Goal: Book appointment/travel/reservation

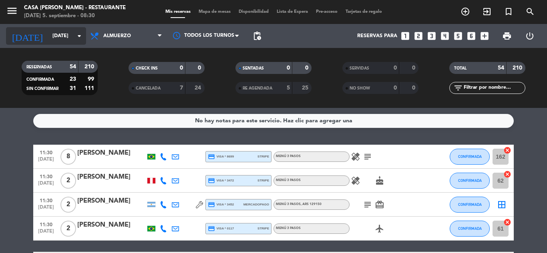
click at [81, 35] on icon "arrow_drop_down" at bounding box center [79, 36] width 10 height 10
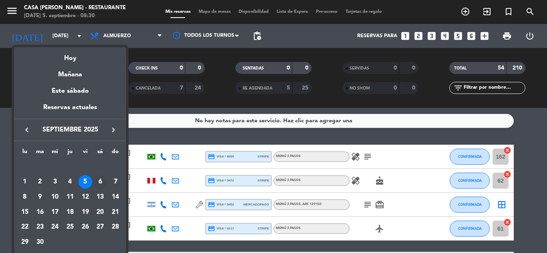
click at [102, 181] on div "6" at bounding box center [100, 182] width 14 height 14
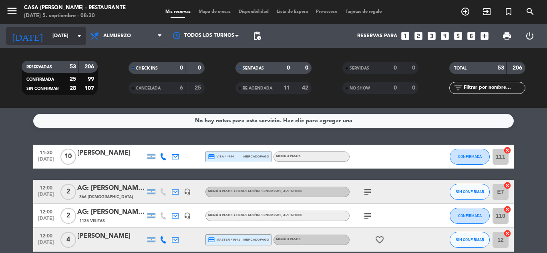
click at [78, 36] on icon "arrow_drop_down" at bounding box center [79, 36] width 10 height 10
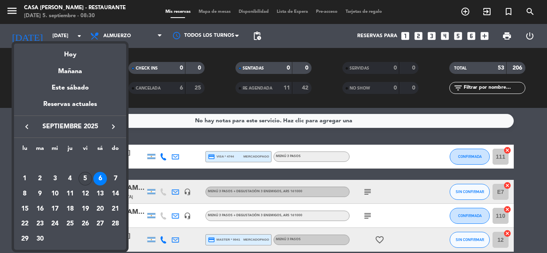
click at [84, 176] on div "5" at bounding box center [85, 179] width 14 height 14
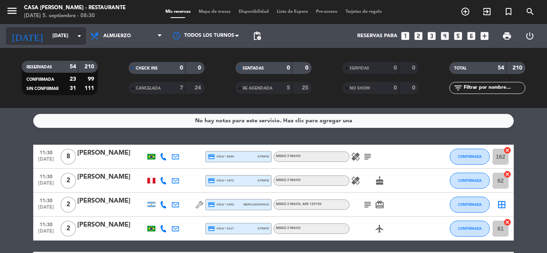
click at [80, 37] on icon "arrow_drop_down" at bounding box center [79, 36] width 10 height 10
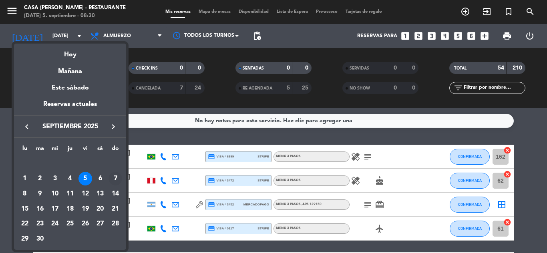
click at [114, 178] on div "7" at bounding box center [115, 179] width 14 height 14
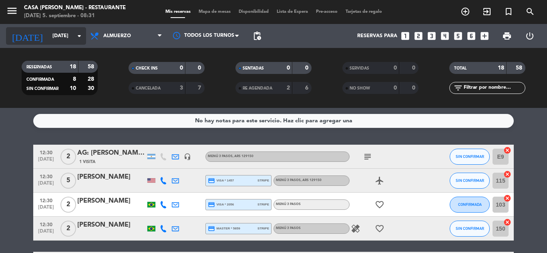
click at [80, 37] on icon "arrow_drop_down" at bounding box center [79, 36] width 10 height 10
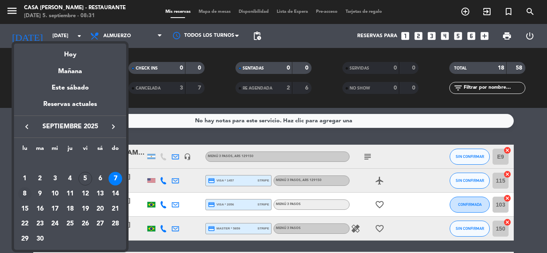
click at [21, 196] on div "8" at bounding box center [25, 194] width 14 height 14
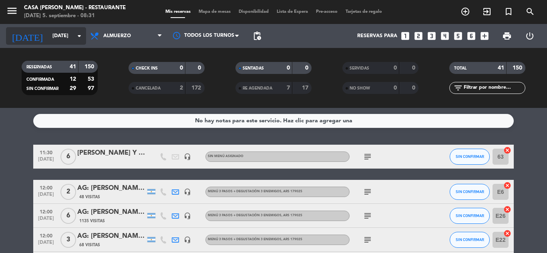
click at [76, 35] on icon "arrow_drop_down" at bounding box center [79, 36] width 10 height 10
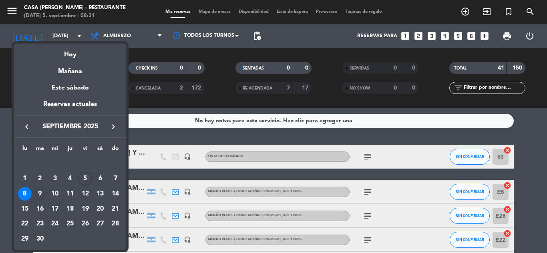
click at [39, 191] on div "9" at bounding box center [40, 194] width 14 height 14
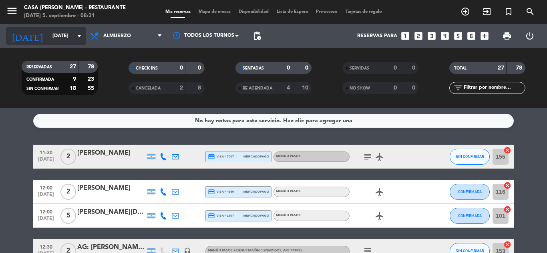
click at [82, 36] on icon "arrow_drop_down" at bounding box center [79, 36] width 10 height 10
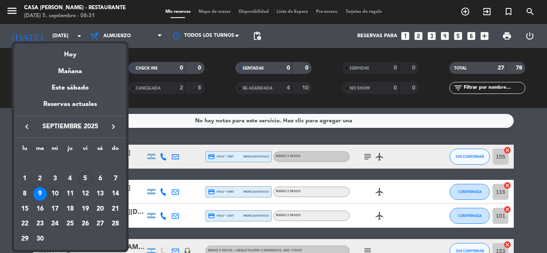
click at [59, 191] on div "10" at bounding box center [55, 194] width 14 height 14
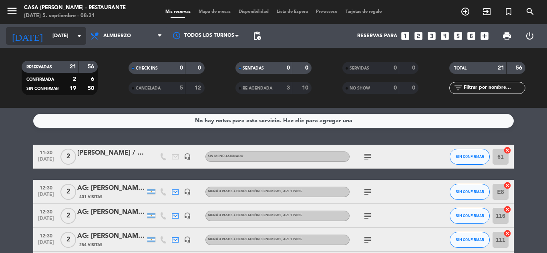
click at [76, 36] on icon "arrow_drop_down" at bounding box center [79, 36] width 10 height 10
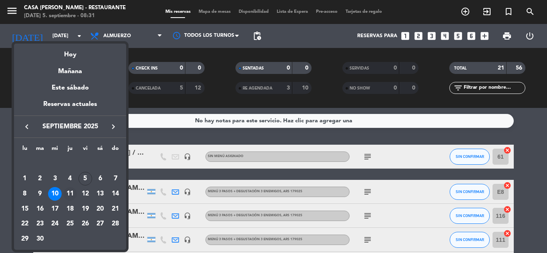
click at [69, 193] on div "11" at bounding box center [70, 194] width 14 height 14
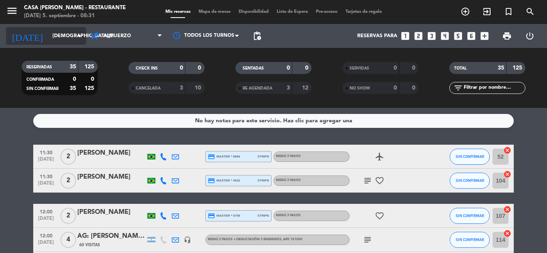
click at [82, 34] on icon "arrow_drop_down" at bounding box center [79, 36] width 10 height 10
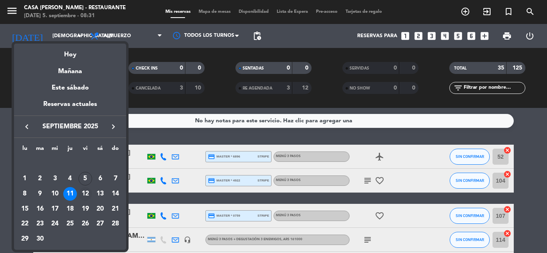
click at [83, 192] on div "12" at bounding box center [85, 194] width 14 height 14
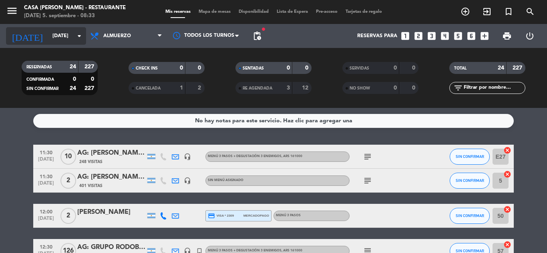
click at [76, 35] on icon "arrow_drop_down" at bounding box center [79, 36] width 10 height 10
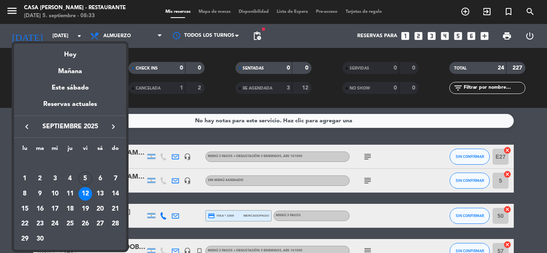
click at [101, 193] on div "13" at bounding box center [100, 194] width 14 height 14
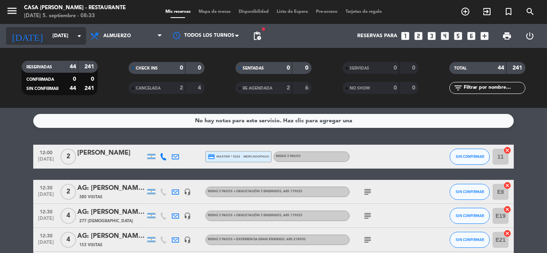
click at [78, 36] on icon "arrow_drop_down" at bounding box center [79, 36] width 10 height 10
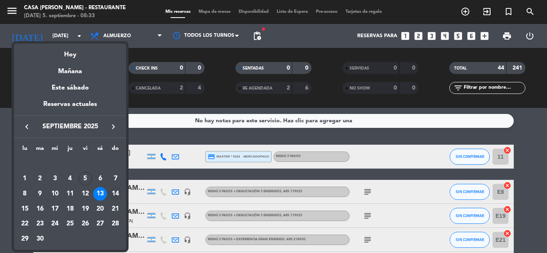
click at [118, 191] on div "14" at bounding box center [115, 194] width 14 height 14
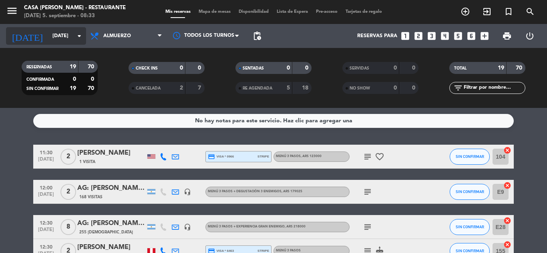
click at [79, 36] on icon "arrow_drop_down" at bounding box center [79, 36] width 10 height 10
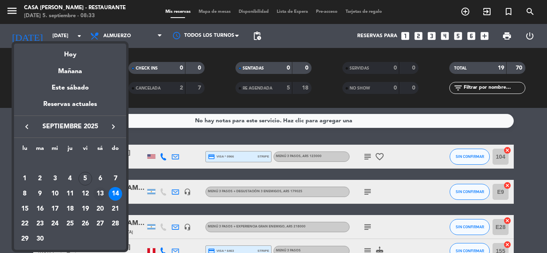
click at [103, 193] on div "13" at bounding box center [100, 194] width 14 height 14
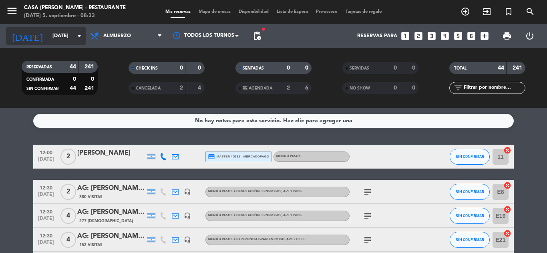
click at [77, 34] on icon "arrow_drop_down" at bounding box center [79, 36] width 10 height 10
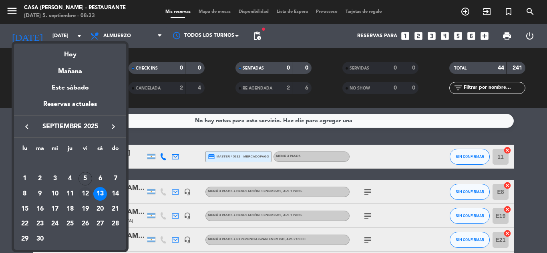
click at [90, 193] on div "12" at bounding box center [85, 194] width 14 height 14
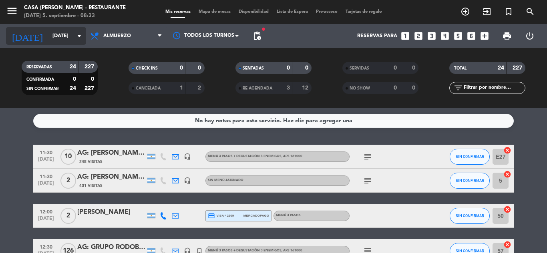
click at [83, 36] on icon "arrow_drop_down" at bounding box center [79, 36] width 10 height 10
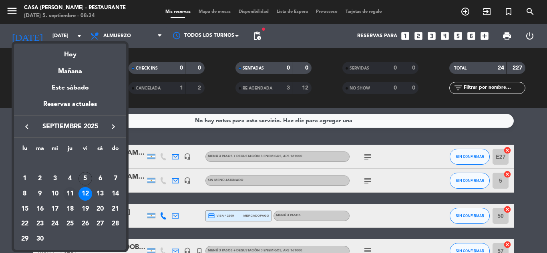
click at [73, 191] on div "11" at bounding box center [70, 194] width 14 height 14
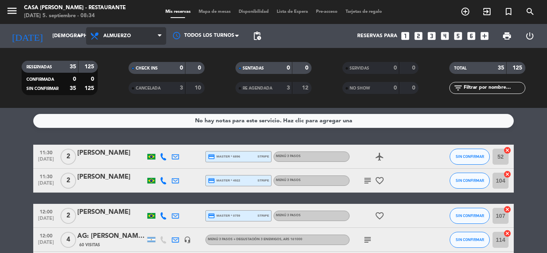
click at [157, 34] on span "Almuerzo" at bounding box center [126, 36] width 80 height 18
click at [130, 76] on div "menu Casa [PERSON_NAME] - Restaurante [DATE] 5. septiembre - 08:34 Mis reservas…" at bounding box center [273, 54] width 547 height 108
click at [158, 35] on icon at bounding box center [160, 36] width 4 height 6
click at [118, 91] on div "menu Casa [PERSON_NAME] - Restaurante [DATE] 5. septiembre - 08:34 Mis reservas…" at bounding box center [273, 54] width 547 height 108
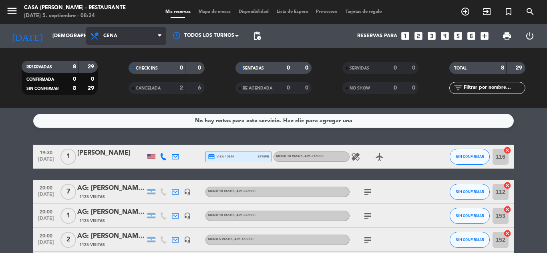
click at [159, 38] on icon at bounding box center [160, 36] width 4 height 6
click at [127, 76] on div "menu Casa [PERSON_NAME] - Restaurante [DATE] 5. septiembre - 08:34 Mis reservas…" at bounding box center [273, 54] width 547 height 108
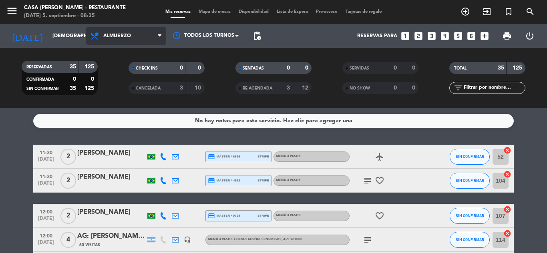
click at [150, 33] on span "Almuerzo" at bounding box center [126, 36] width 80 height 18
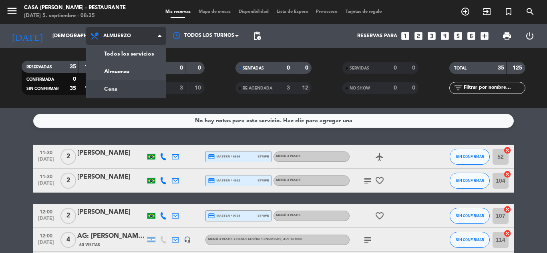
click at [114, 85] on div "menu Casa [PERSON_NAME] - Restaurante [DATE] 5. septiembre - 08:35 Mis reservas…" at bounding box center [273, 54] width 547 height 108
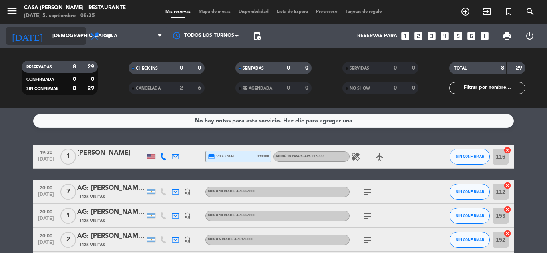
drag, startPoint x: 76, startPoint y: 31, endPoint x: 73, endPoint y: 35, distance: 5.2
click at [73, 35] on input "[DEMOGRAPHIC_DATA][DATE]" at bounding box center [82, 36] width 68 height 14
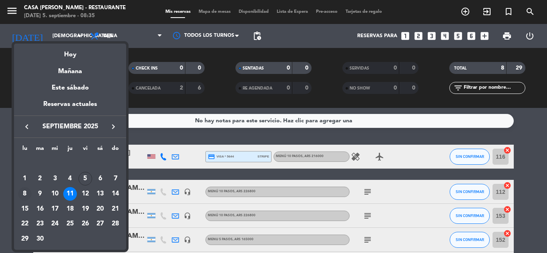
click at [25, 193] on div "8" at bounding box center [25, 194] width 14 height 14
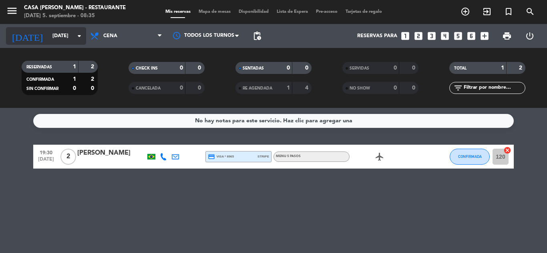
click at [78, 34] on icon "arrow_drop_down" at bounding box center [79, 36] width 10 height 10
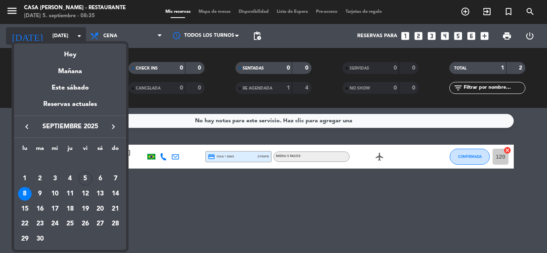
click at [78, 34] on div at bounding box center [273, 126] width 547 height 253
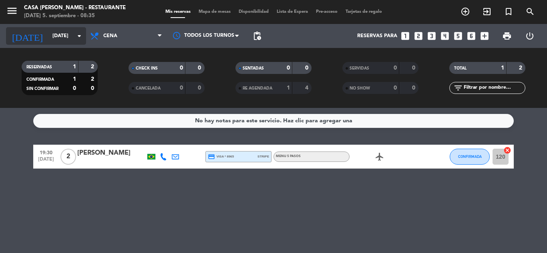
click at [80, 33] on icon "arrow_drop_down" at bounding box center [79, 36] width 10 height 10
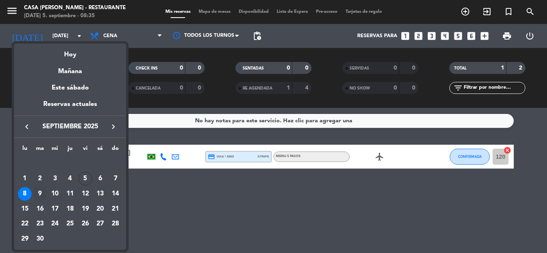
click at [38, 192] on div "9" at bounding box center [40, 194] width 14 height 14
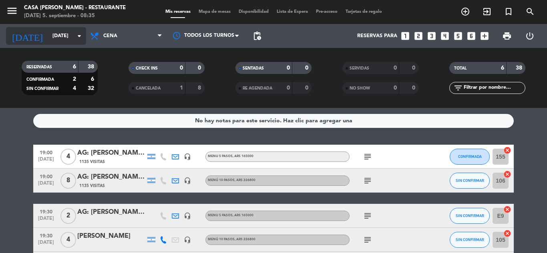
click at [81, 36] on icon "arrow_drop_down" at bounding box center [79, 36] width 10 height 10
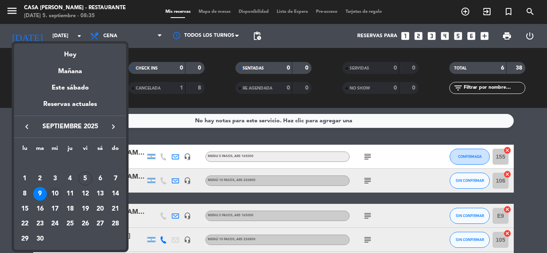
click at [56, 192] on div "10" at bounding box center [55, 194] width 14 height 14
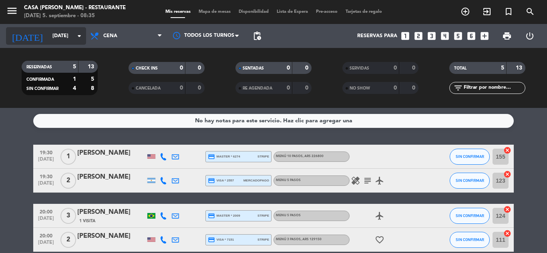
click at [84, 38] on input "[DATE]" at bounding box center [82, 36] width 68 height 14
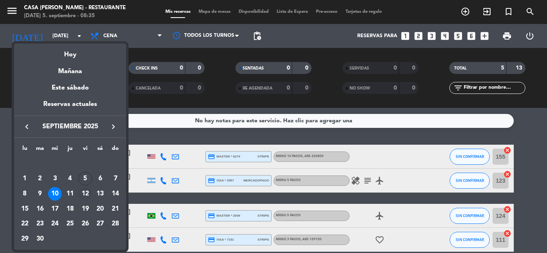
click at [84, 193] on div "12" at bounding box center [85, 194] width 14 height 14
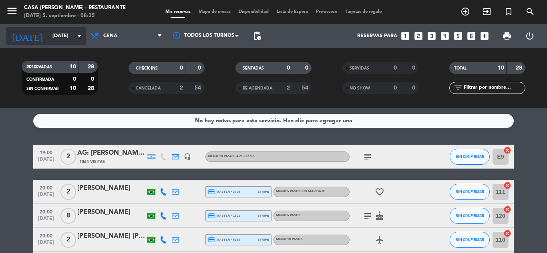
click at [83, 35] on icon "arrow_drop_down" at bounding box center [79, 36] width 10 height 10
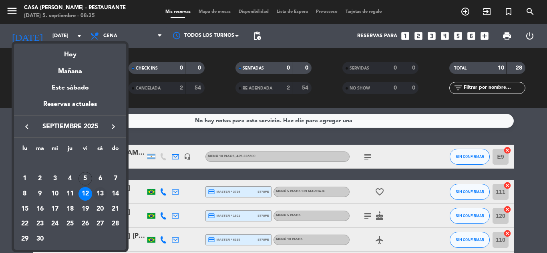
click at [100, 191] on div "13" at bounding box center [100, 194] width 14 height 14
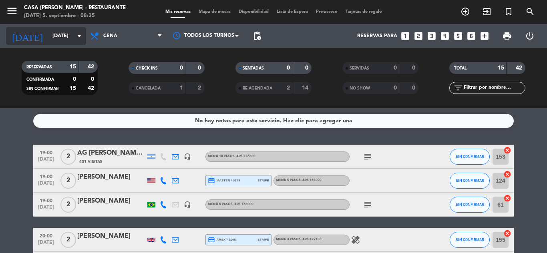
click at [78, 35] on icon "arrow_drop_down" at bounding box center [79, 36] width 10 height 10
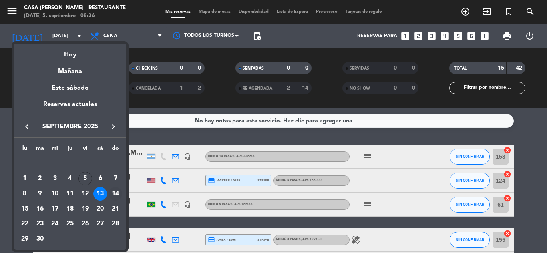
click at [115, 192] on div "14" at bounding box center [115, 194] width 14 height 14
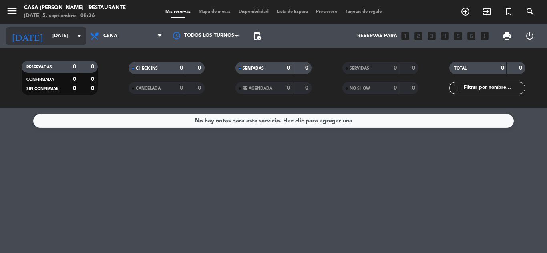
click at [82, 36] on icon "arrow_drop_down" at bounding box center [79, 36] width 10 height 10
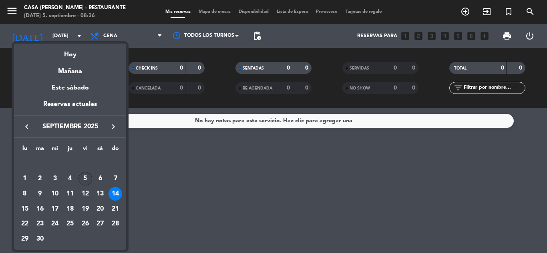
click at [84, 178] on div "5" at bounding box center [85, 179] width 14 height 14
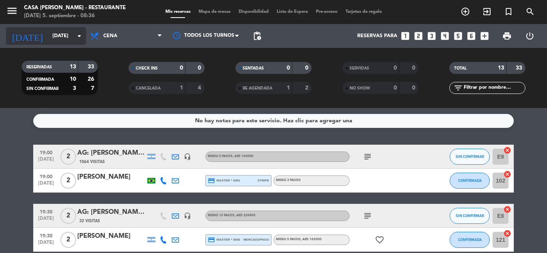
click at [84, 34] on icon "arrow_drop_down" at bounding box center [79, 36] width 10 height 10
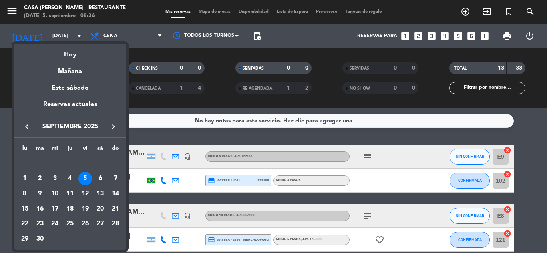
click at [78, 35] on div at bounding box center [273, 126] width 547 height 253
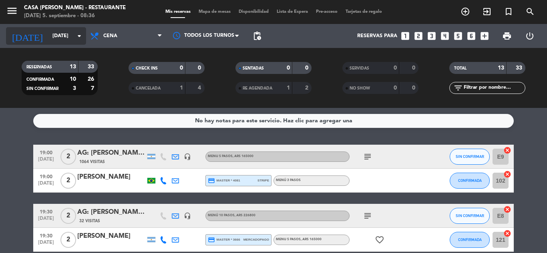
click at [81, 34] on icon "arrow_drop_down" at bounding box center [79, 36] width 10 height 10
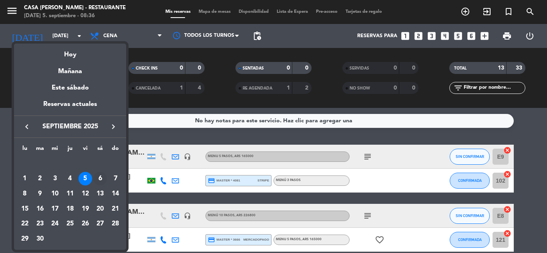
click at [97, 178] on div "6" at bounding box center [100, 179] width 14 height 14
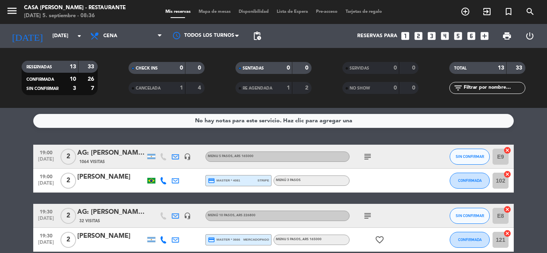
type input "[DATE]"
